Goal: Task Accomplishment & Management: Complete application form

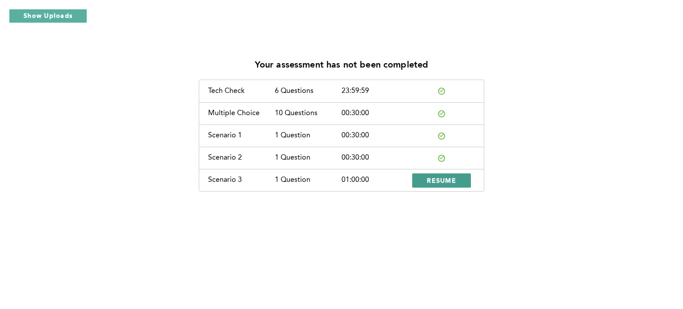
click at [440, 185] on button "RESUME" at bounding box center [441, 180] width 59 height 14
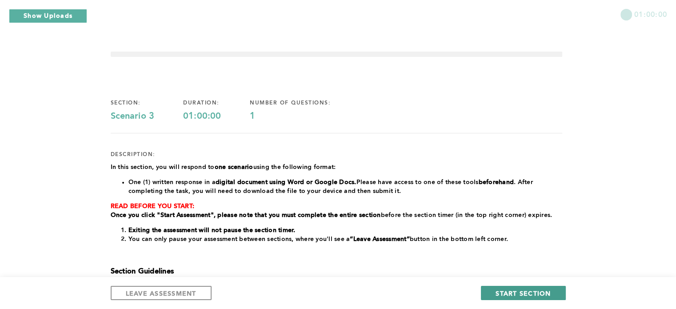
click at [526, 292] on span "START SECTION" at bounding box center [523, 293] width 55 height 8
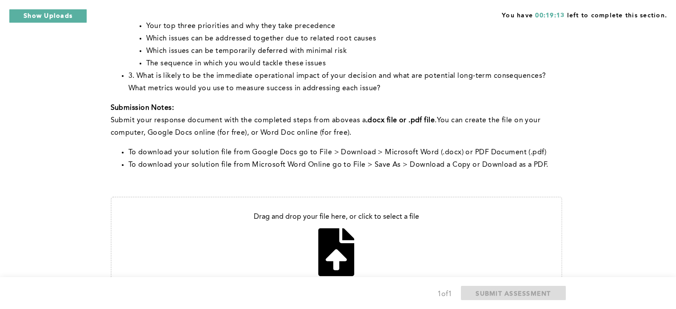
scroll to position [300, 0]
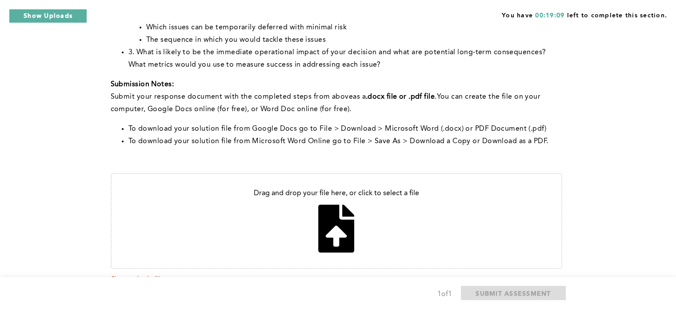
click at [337, 220] on input "file" at bounding box center [337, 221] width 450 height 94
type input "C:\fakepath\Warehouse Pick Manager.pdf"
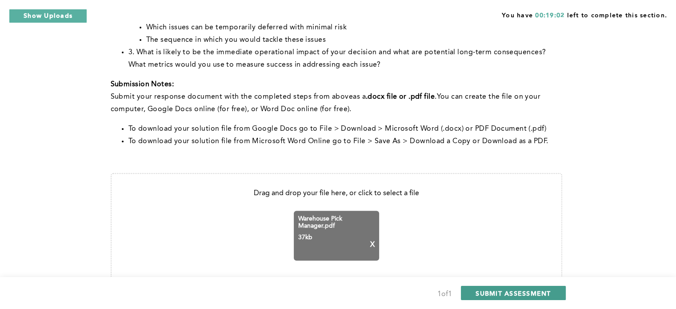
click at [484, 289] on span "SUBMIT ASSESSMENT" at bounding box center [513, 293] width 75 height 8
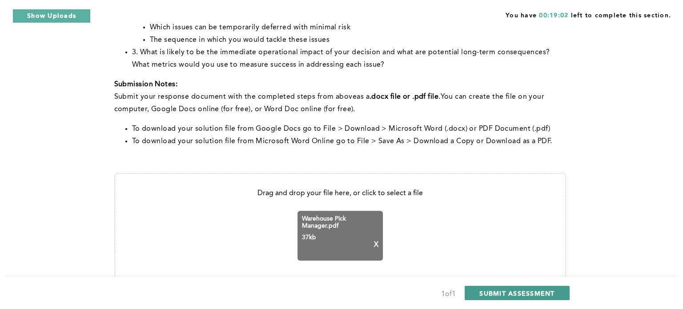
scroll to position [0, 0]
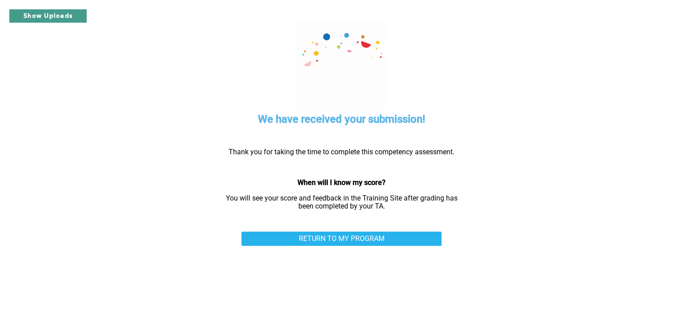
click at [48, 21] on button "Show Uploads" at bounding box center [48, 16] width 78 height 14
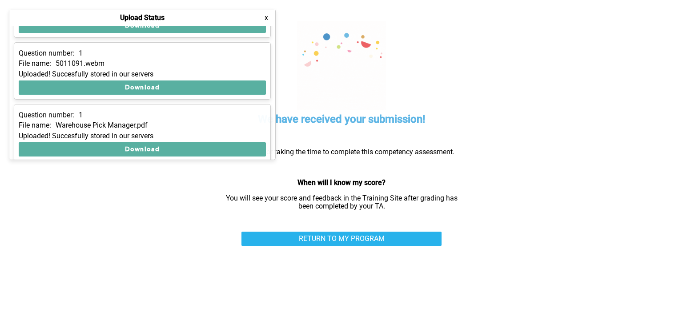
scroll to position [175, 0]
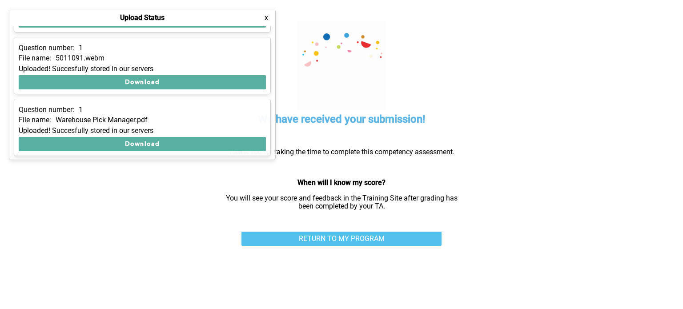
click at [320, 244] on link "RETURN TO MY PROGRAM" at bounding box center [341, 239] width 200 height 14
